Goal: Find specific page/section: Find specific page/section

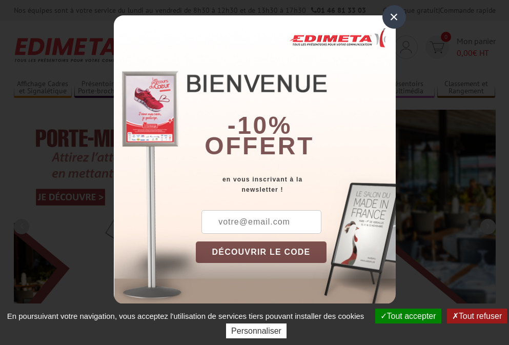
click at [406, 316] on button "Tout accepter" at bounding box center [408, 315] width 66 height 15
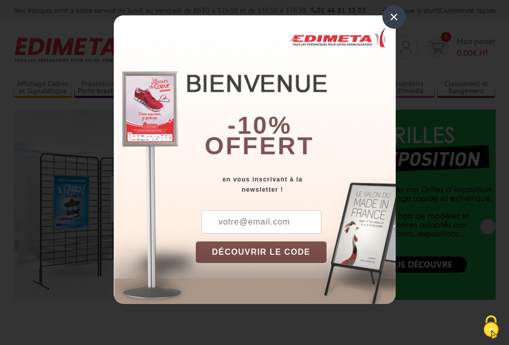
click at [393, 16] on div "×" at bounding box center [394, 17] width 24 height 24
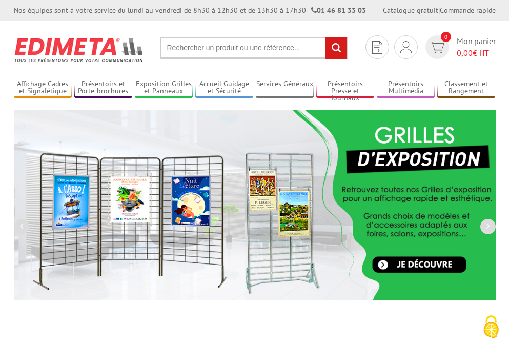
click at [0, 0] on div "Nos équipes sont à votre service du lundi au vendredi de 8h30 à 12h30 et de 13h…" at bounding box center [254, 10] width 509 height 20
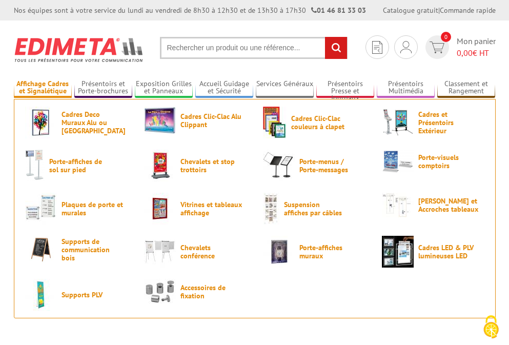
click at [43, 88] on link "Affichage Cadres et Signalétique" at bounding box center [43, 87] width 58 height 17
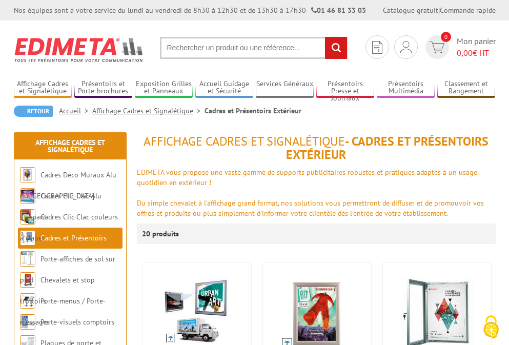
scroll to position [43, 0]
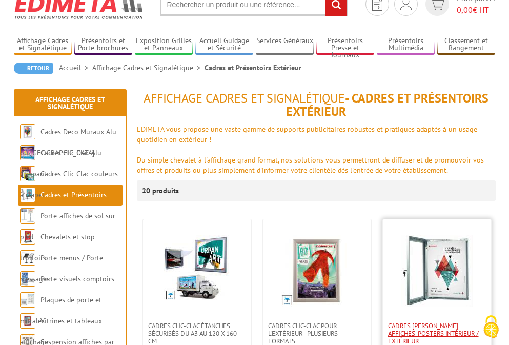
click at [436, 333] on span "Cadres [PERSON_NAME] affiches-posters intérieur / extérieur" at bounding box center [437, 333] width 98 height 23
